Goal: Obtain resource: Obtain resource

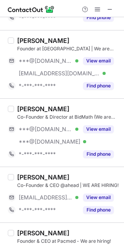
scroll to position [61, 0]
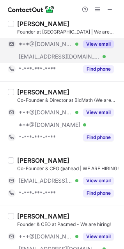
click at [97, 43] on button "View email" at bounding box center [98, 44] width 31 height 8
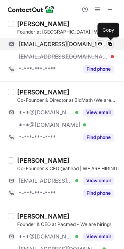
click at [111, 43] on span at bounding box center [110, 44] width 6 height 6
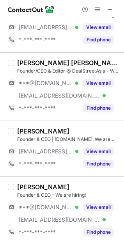
scroll to position [350, 0]
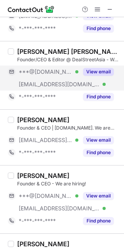
click at [99, 72] on button "View email" at bounding box center [98, 72] width 31 height 8
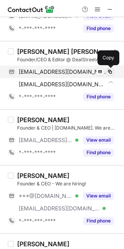
click at [109, 72] on span at bounding box center [110, 72] width 6 height 6
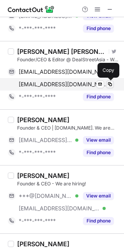
click at [109, 82] on span at bounding box center [110, 84] width 6 height 6
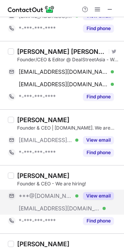
click at [97, 194] on button "View email" at bounding box center [98, 196] width 31 height 8
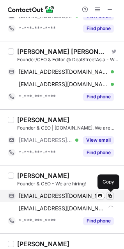
click at [110, 194] on span at bounding box center [110, 196] width 6 height 6
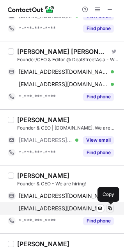
click at [110, 210] on span at bounding box center [110, 208] width 6 height 6
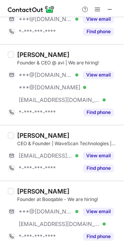
scroll to position [478, 0]
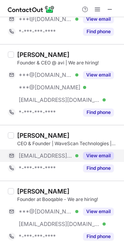
click at [102, 154] on button "View email" at bounding box center [98, 156] width 31 height 8
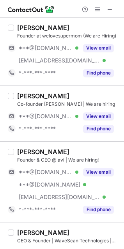
scroll to position [357, 0]
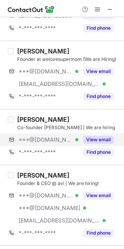
click at [103, 138] on button "View email" at bounding box center [98, 140] width 31 height 8
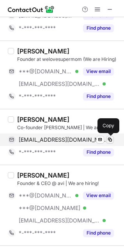
click at [109, 138] on span at bounding box center [110, 140] width 6 height 6
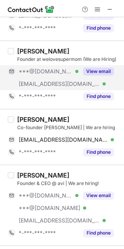
click at [106, 71] on button "View email" at bounding box center [98, 72] width 31 height 8
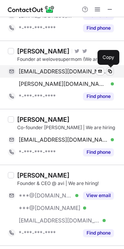
click at [110, 71] on span at bounding box center [110, 71] width 6 height 6
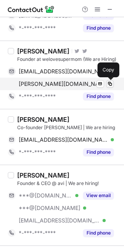
click at [110, 82] on span at bounding box center [110, 84] width 6 height 6
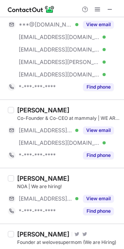
scroll to position [171, 0]
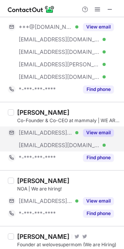
click at [106, 132] on button "View email" at bounding box center [98, 133] width 31 height 8
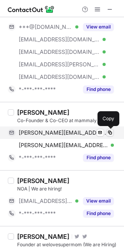
click at [110, 132] on span at bounding box center [110, 133] width 6 height 6
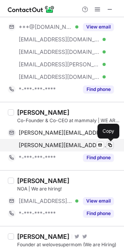
click at [108, 143] on span at bounding box center [110, 145] width 6 height 6
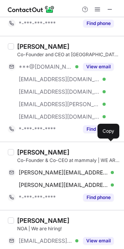
scroll to position [130, 0]
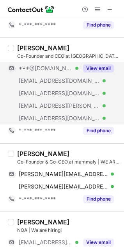
click at [107, 66] on button "View email" at bounding box center [98, 68] width 31 height 8
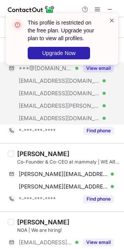
click at [112, 21] on span at bounding box center [112, 20] width 6 height 8
